Goal: Information Seeking & Learning: Stay updated

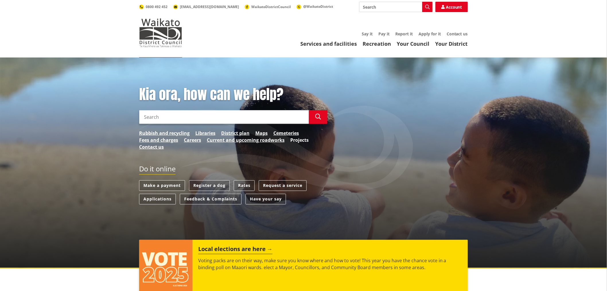
click at [301, 139] on link "Projects" at bounding box center [300, 139] width 18 height 7
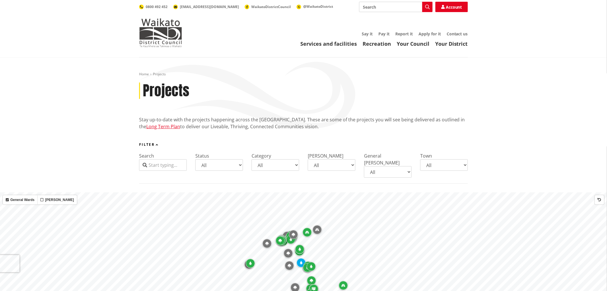
click at [298, 164] on select "All Parks and reserves Public facilities Roading Rubbish and recycling Strategi…" at bounding box center [276, 164] width 48 height 11
click at [407, 166] on select "All Awaroa-Maramarua General Ward Huntly General Ward Newcastle-Ngāruawāhia Gen…" at bounding box center [388, 171] width 48 height 11
click at [444, 167] on select "All Aka Aka Bombay Eureka Glen Afton Glen Massey Glen Murray Gordonton Horotiu …" at bounding box center [445, 164] width 48 height 11
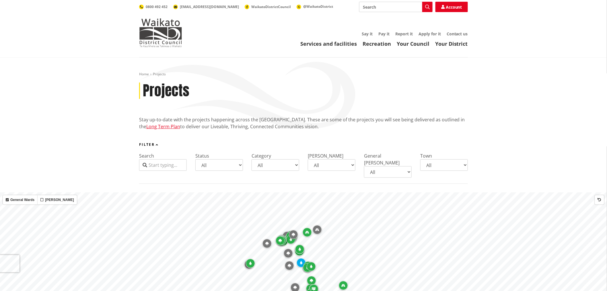
select select "Taupiri"
click at [421, 159] on select "All Aka Aka Bombay Eureka Glen Afton Glen Massey Glen Murray Gordonton Horotiu …" at bounding box center [445, 164] width 48 height 11
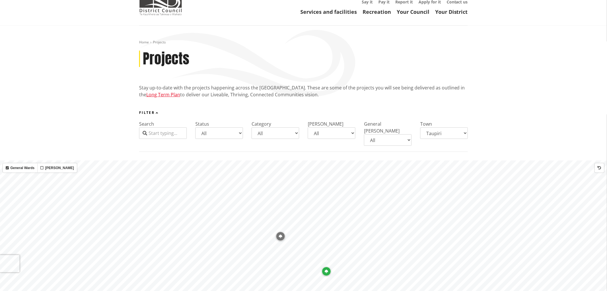
scroll to position [127, 0]
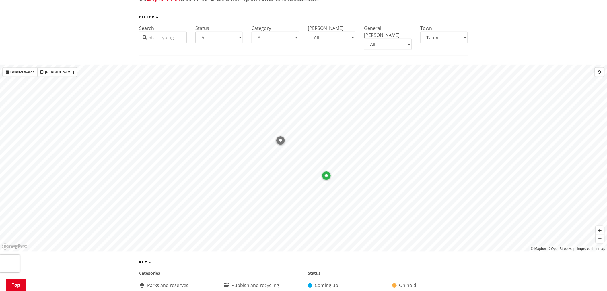
click at [327, 174] on icon "Map marker" at bounding box center [326, 175] width 3 height 3
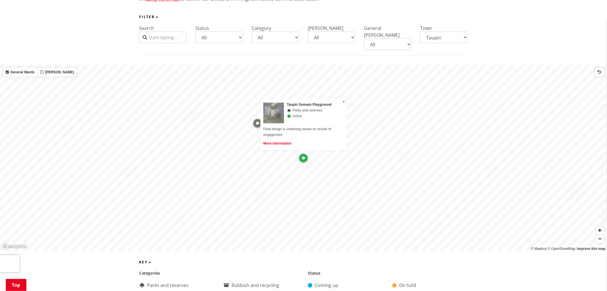
click at [279, 141] on link "More information" at bounding box center [278, 143] width 28 height 4
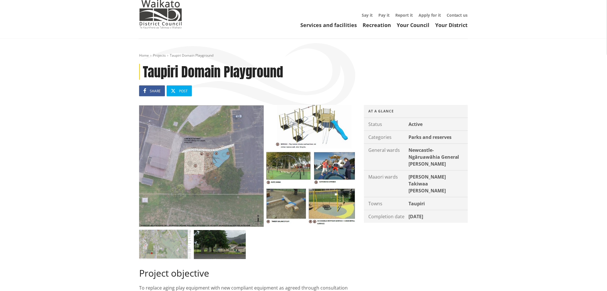
scroll to position [32, 0]
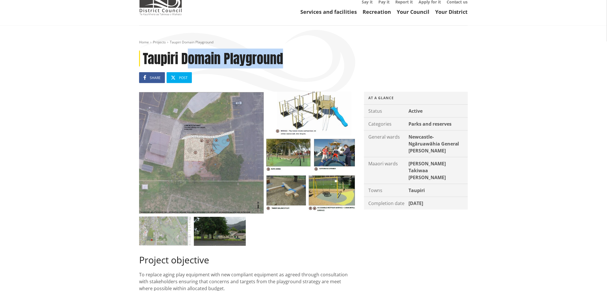
drag, startPoint x: 286, startPoint y: 57, endPoint x: 186, endPoint y: 58, distance: 100.2
click at [186, 58] on h1 "Taupiri Domain Playground" at bounding box center [303, 59] width 329 height 16
click at [391, 232] on div "Project objective To replace aging play equipment with new compliant equipment …" at bounding box center [304, 222] width 338 height 260
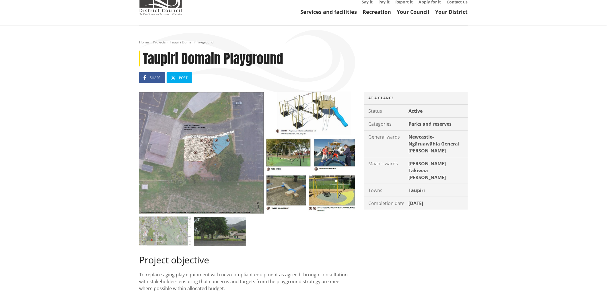
click at [238, 231] on img at bounding box center [220, 230] width 52 height 29
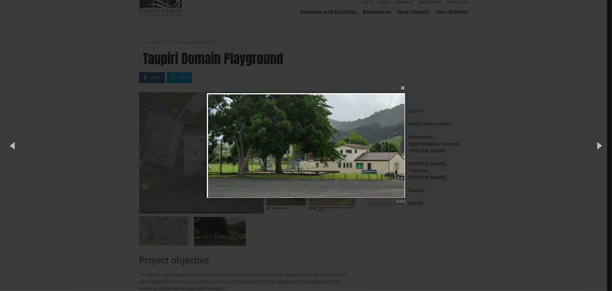
click at [403, 89] on button "×" at bounding box center [308, 88] width 198 height 13
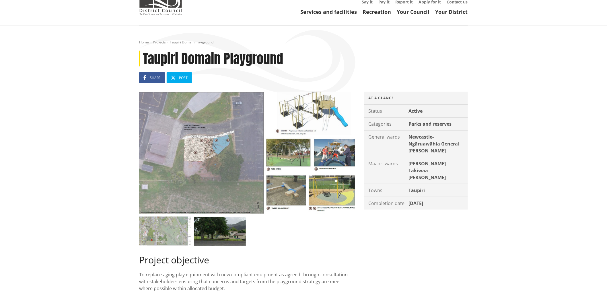
click at [293, 121] on img at bounding box center [247, 153] width 216 height 122
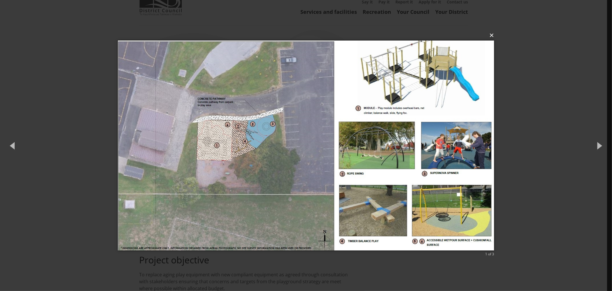
click at [492, 35] on button "×" at bounding box center [308, 35] width 376 height 13
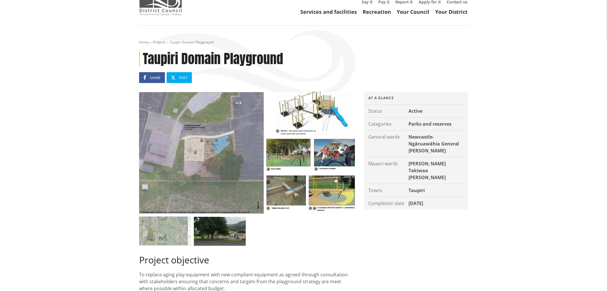
click at [167, 10] on img at bounding box center [160, 1] width 43 height 29
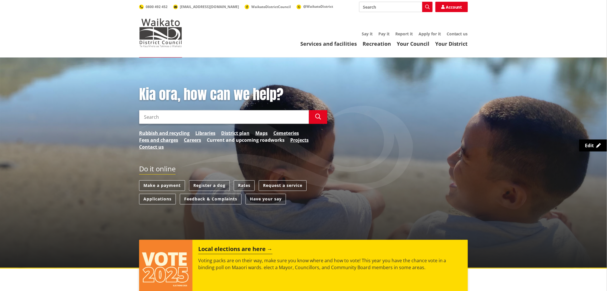
click at [230, 139] on link "Current and upcoming roadworks" at bounding box center [246, 139] width 78 height 7
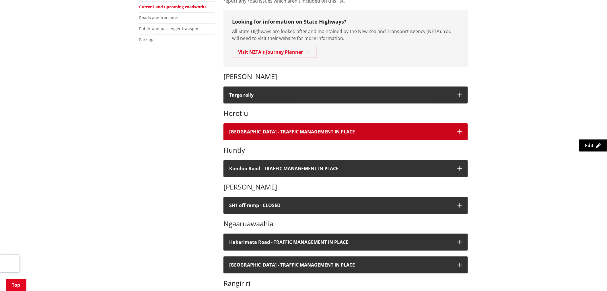
scroll to position [127, 0]
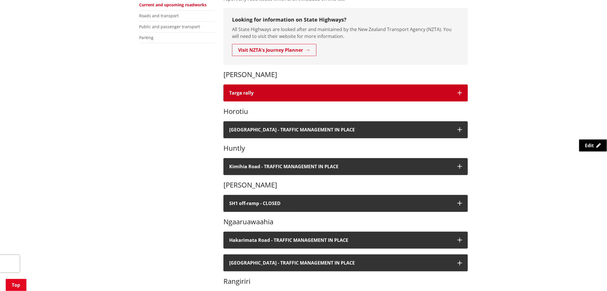
click at [262, 93] on h4 "Targa rally" at bounding box center [340, 92] width 223 height 5
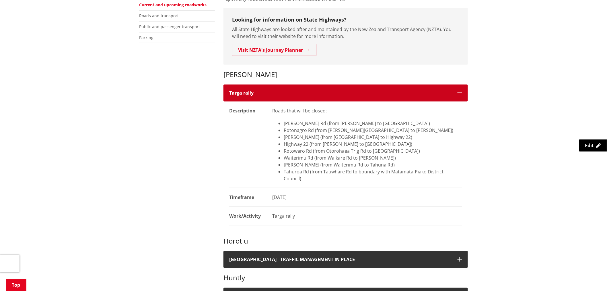
click at [262, 93] on h4 "Targa rally" at bounding box center [340, 92] width 223 height 5
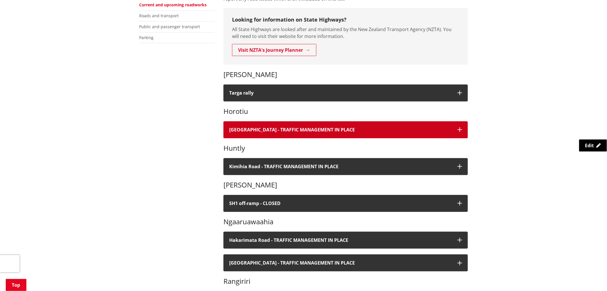
click at [267, 125] on button "Great South Road - TRAFFIC MANAGEMENT IN PLACE" at bounding box center [346, 129] width 245 height 17
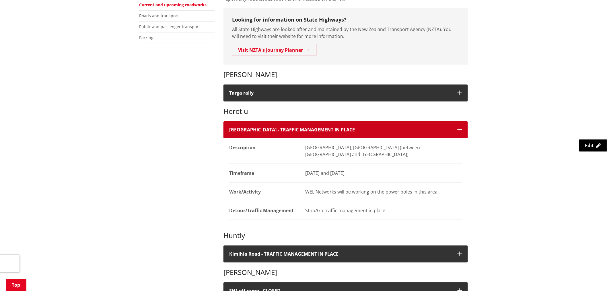
click at [267, 124] on button "Great South Road - TRAFFIC MANAGEMENT IN PLACE" at bounding box center [346, 129] width 245 height 17
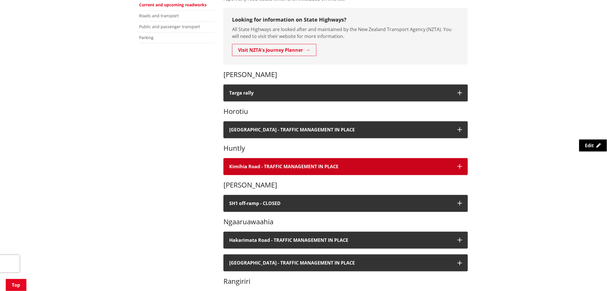
click at [265, 165] on h4 "Kimihia Road - TRAFFIC MANAGEMENT IN PLACE" at bounding box center [340, 166] width 223 height 5
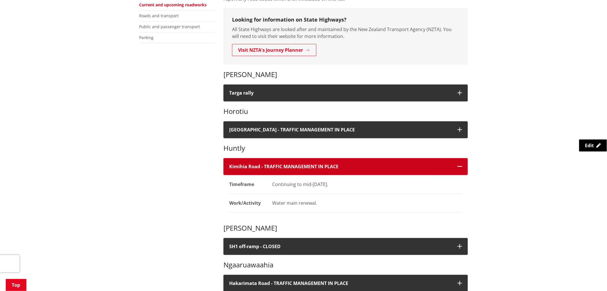
click at [265, 165] on h4 "Kimihia Road - TRAFFIC MANAGEMENT IN PLACE" at bounding box center [340, 166] width 223 height 5
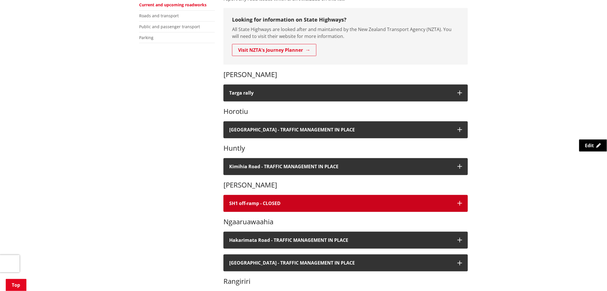
click at [274, 199] on button "SH1 off-ramp - CLOSED" at bounding box center [346, 203] width 245 height 17
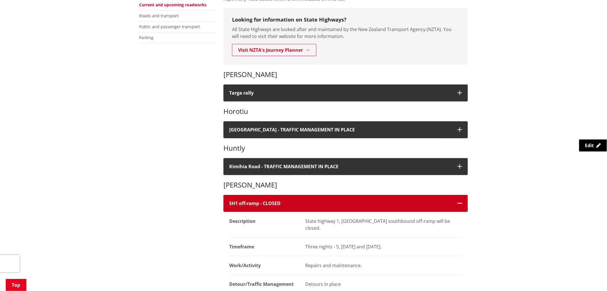
click at [274, 199] on button "SH1 off-ramp - CLOSED" at bounding box center [346, 203] width 245 height 17
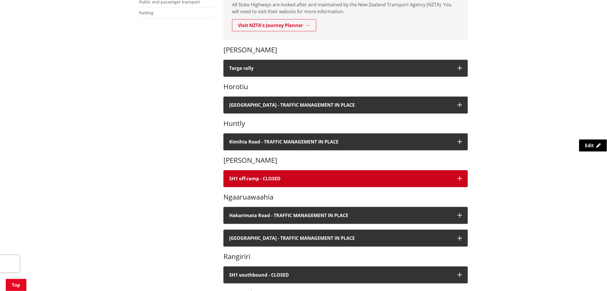
scroll to position [191, 0]
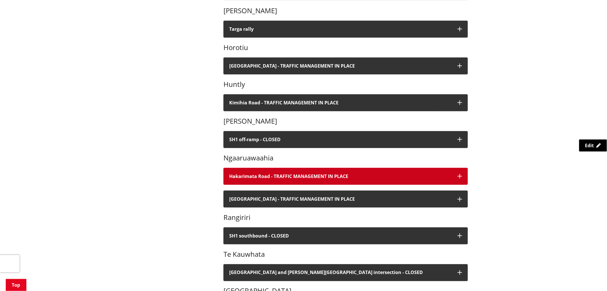
click at [286, 176] on h4 "Hakarimata Road - TRAFFIC MANAGEMENT IN PLACE" at bounding box center [340, 175] width 223 height 5
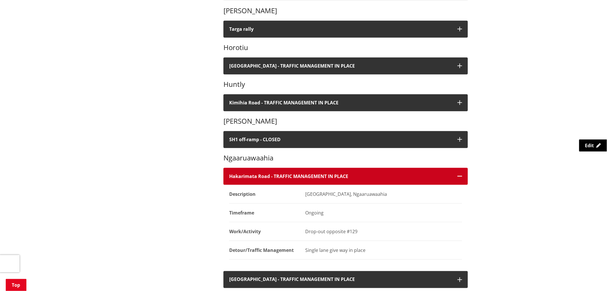
click at [286, 176] on h4 "Hakarimata Road - TRAFFIC MANAGEMENT IN PLACE" at bounding box center [340, 175] width 223 height 5
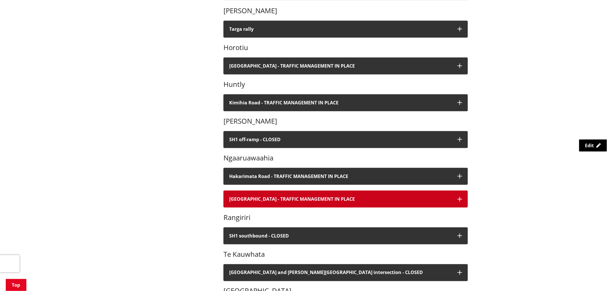
click at [284, 197] on h4 "Havelock Road - TRAFFIC MANAGEMENT IN PLACE" at bounding box center [340, 198] width 223 height 5
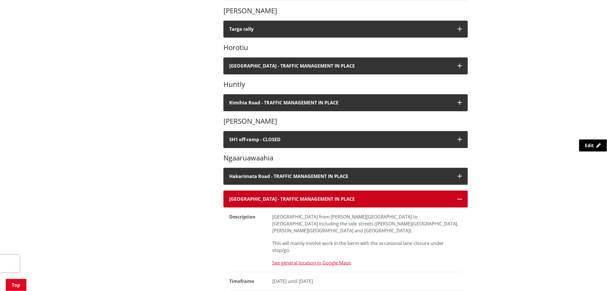
click at [284, 197] on h4 "Havelock Road - TRAFFIC MANAGEMENT IN PLACE" at bounding box center [340, 198] width 223 height 5
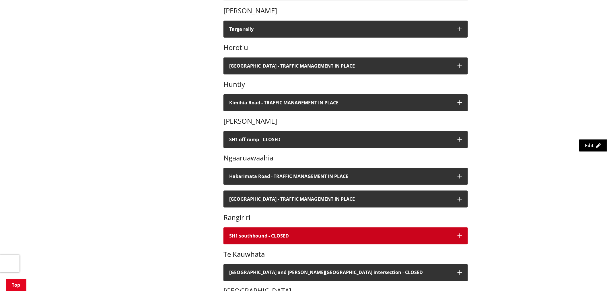
click at [283, 233] on h4 "SH1 southbound - CLOSED" at bounding box center [340, 235] width 223 height 5
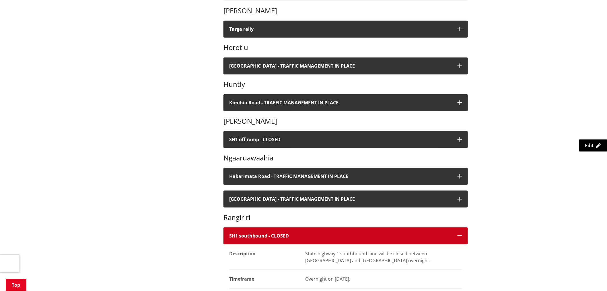
scroll to position [255, 0]
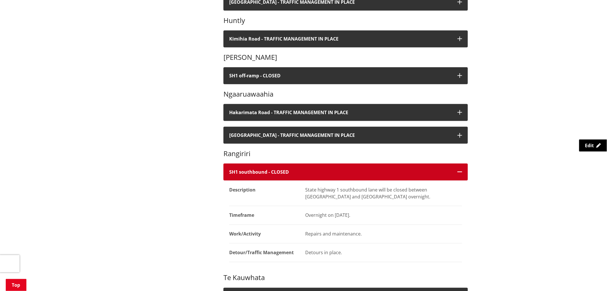
click at [304, 174] on h4 "SH1 southbound - CLOSED" at bounding box center [340, 171] width 223 height 5
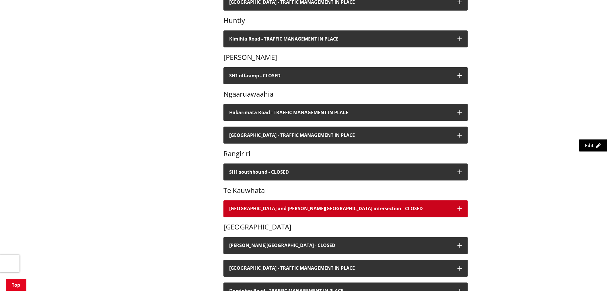
click at [297, 205] on button "Te Kauwhata and Scott Road intersection - CLOSED" at bounding box center [346, 208] width 245 height 17
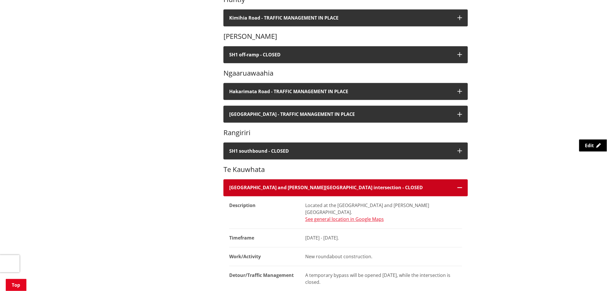
scroll to position [287, 0]
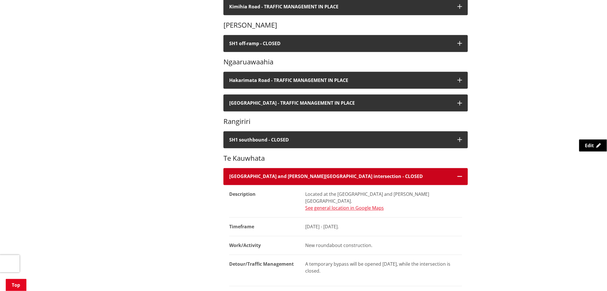
click at [409, 177] on h4 "Te Kauwhata and Scott Road intersection - CLOSED" at bounding box center [340, 176] width 223 height 5
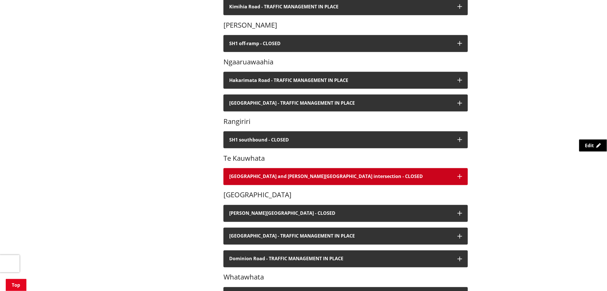
click at [409, 178] on h4 "Te Kauwhata and Scott Road intersection - CLOSED" at bounding box center [340, 176] width 223 height 5
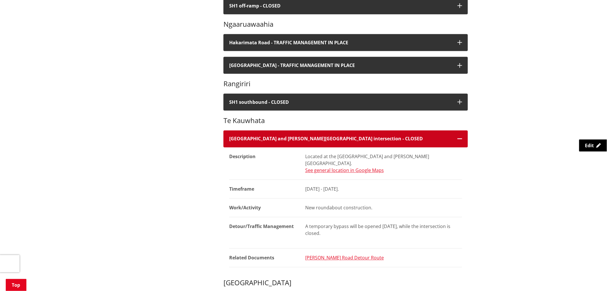
scroll to position [383, 0]
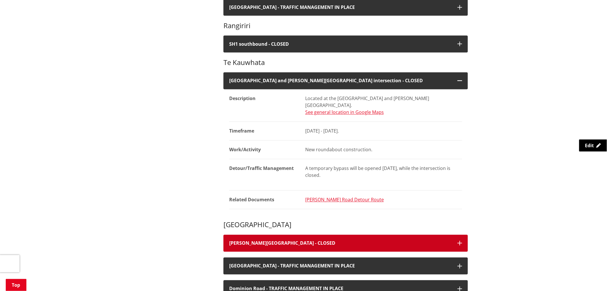
click at [351, 235] on button "Murray Road - CLOSED" at bounding box center [346, 243] width 245 height 17
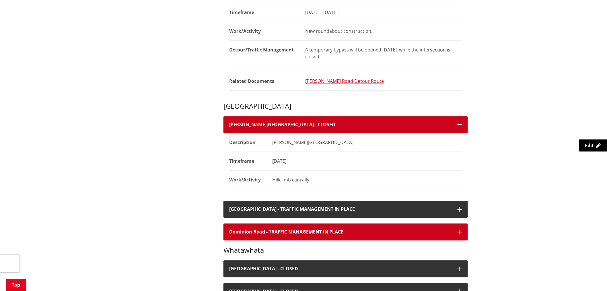
scroll to position [510, 0]
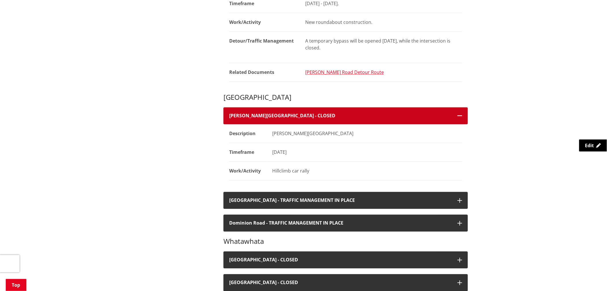
click at [333, 113] on h4 "Murray Road - CLOSED" at bounding box center [340, 115] width 223 height 5
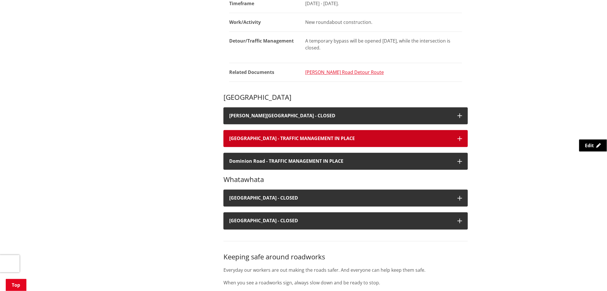
click at [326, 137] on button "Buckland Road - TRAFFIC MANAGEMENT IN PLACE" at bounding box center [346, 138] width 245 height 17
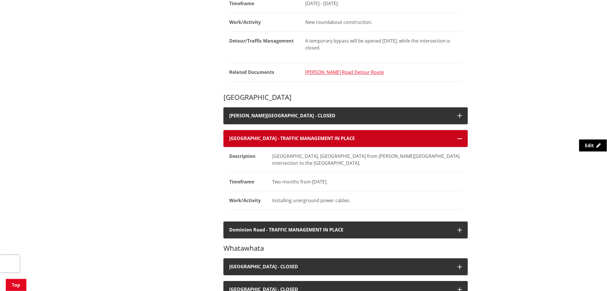
click at [326, 136] on button "Buckland Road - TRAFFIC MANAGEMENT IN PLACE" at bounding box center [346, 138] width 245 height 17
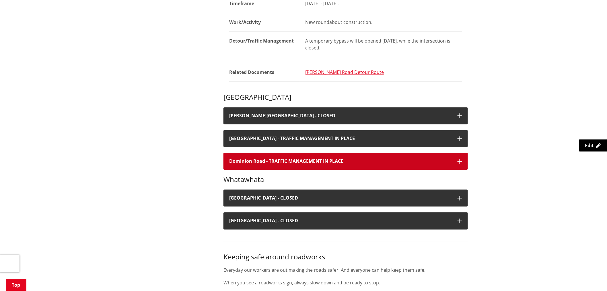
click at [301, 158] on h4 "Dominion Road - TRAFFIC MANAGEMENT IN PLACE" at bounding box center [340, 160] width 223 height 5
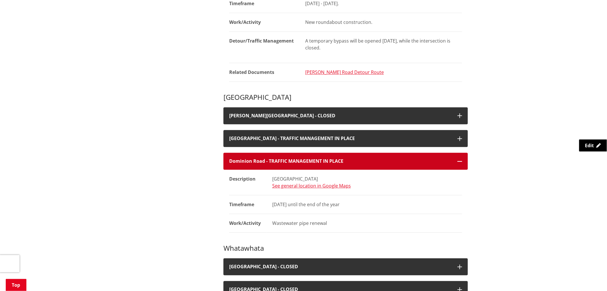
click at [302, 158] on h4 "Dominion Road - TRAFFIC MANAGEMENT IN PLACE" at bounding box center [340, 160] width 223 height 5
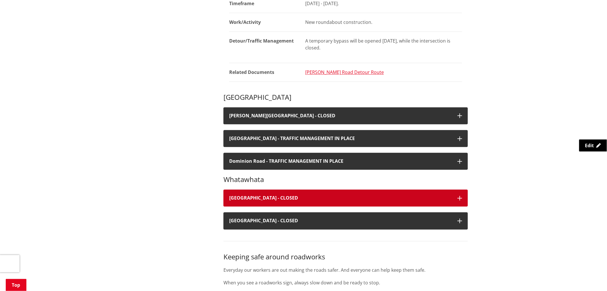
click at [300, 195] on h4 "Finlay Road - CLOSED" at bounding box center [340, 197] width 223 height 5
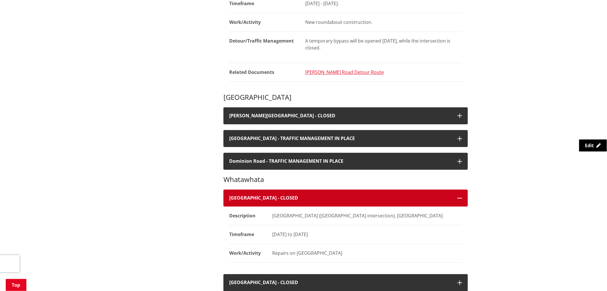
click at [300, 195] on h4 "Finlay Road - CLOSED" at bounding box center [340, 197] width 223 height 5
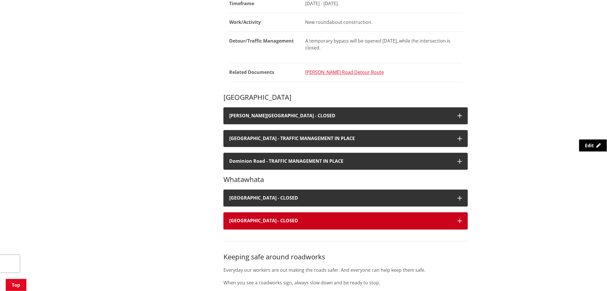
click at [293, 218] on h4 "Laxon Road - CLOSED" at bounding box center [340, 220] width 223 height 5
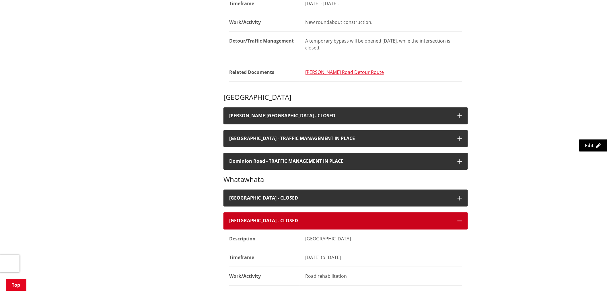
click at [293, 218] on h4 "Laxon Road - CLOSED" at bounding box center [340, 220] width 223 height 5
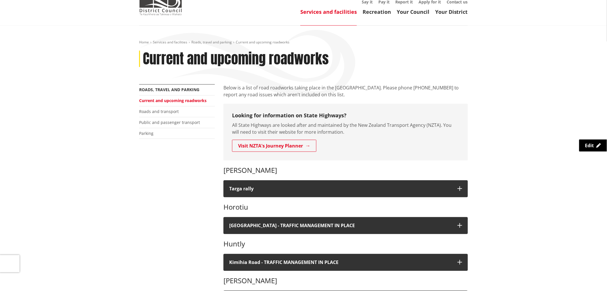
scroll to position [0, 0]
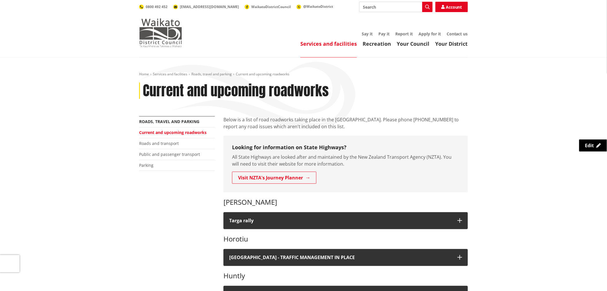
click at [173, 25] on img at bounding box center [160, 32] width 43 height 29
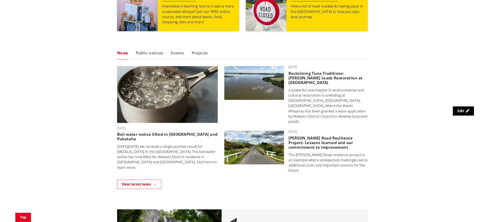
scroll to position [255, 0]
